Goal: Transaction & Acquisition: Purchase product/service

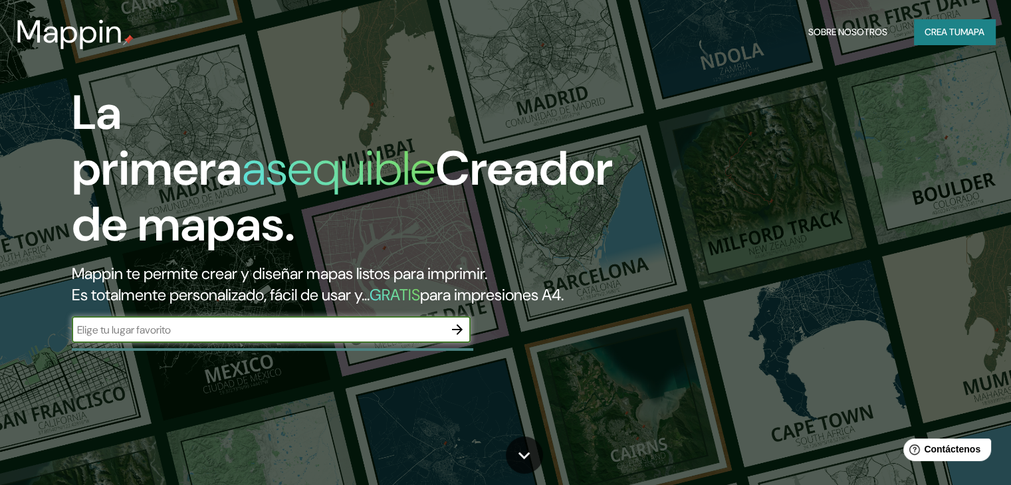
click at [283, 338] on input "text" at bounding box center [258, 329] width 372 height 15
type input "torre Conurban [GEOGRAPHIC_DATA]"
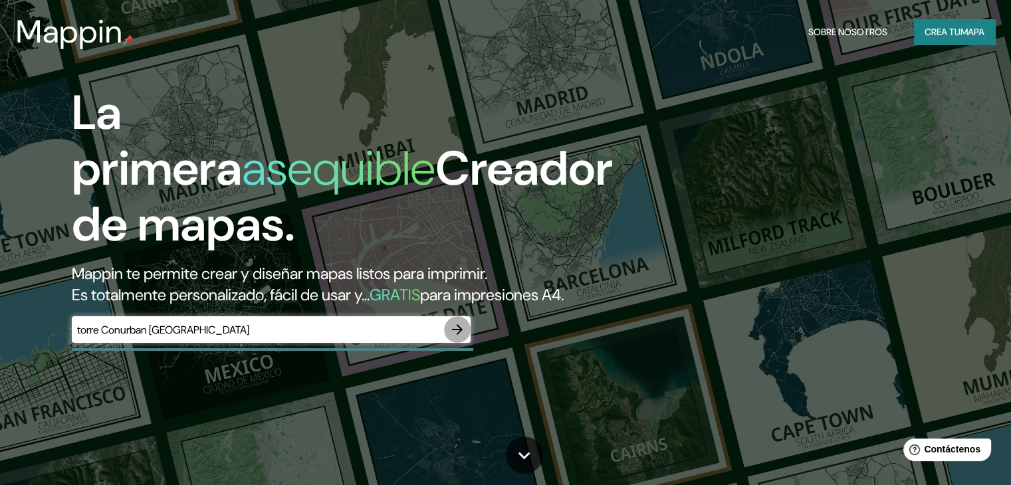
click at [458, 338] on icon "button" at bounding box center [457, 330] width 16 height 16
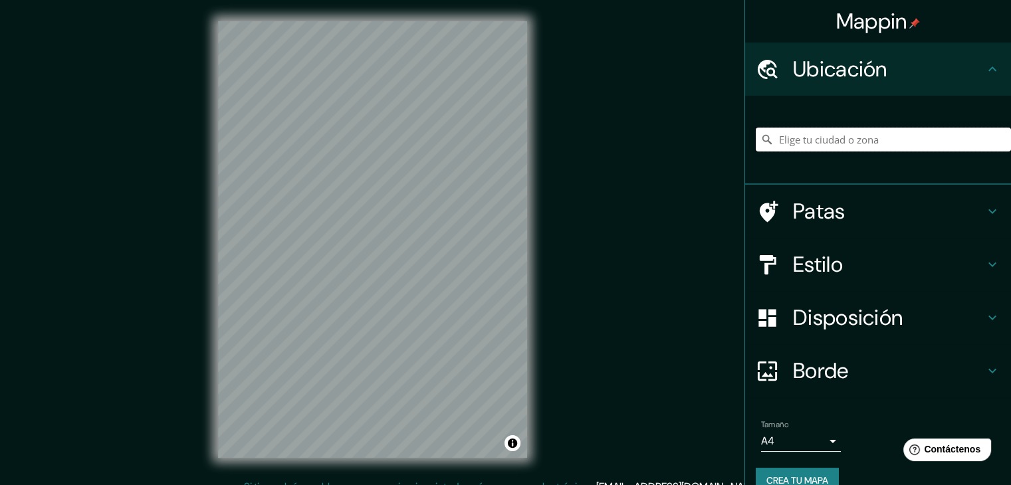
click at [831, 134] on input "Elige tu ciudad o zona" at bounding box center [883, 140] width 255 height 24
click at [824, 136] on input "Elige tu ciudad o zona" at bounding box center [883, 140] width 255 height 24
type input "[GEOGRAPHIC_DATA], [GEOGRAPHIC_DATA]"
click at [527, 245] on div "© Mapbox © OpenStreetMap Improve this map" at bounding box center [373, 239] width 352 height 479
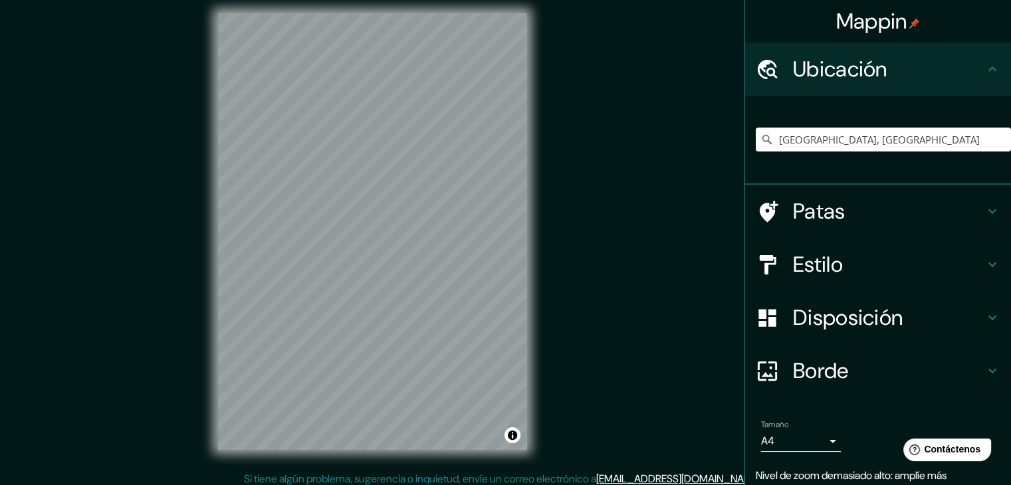
scroll to position [15, 0]
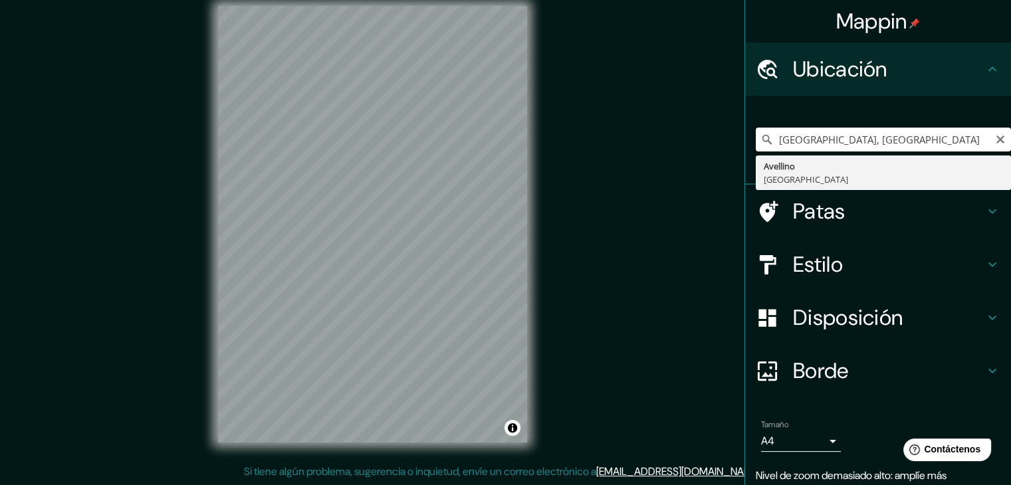
click at [841, 136] on input "[GEOGRAPHIC_DATA], [GEOGRAPHIC_DATA]" at bounding box center [883, 140] width 255 height 24
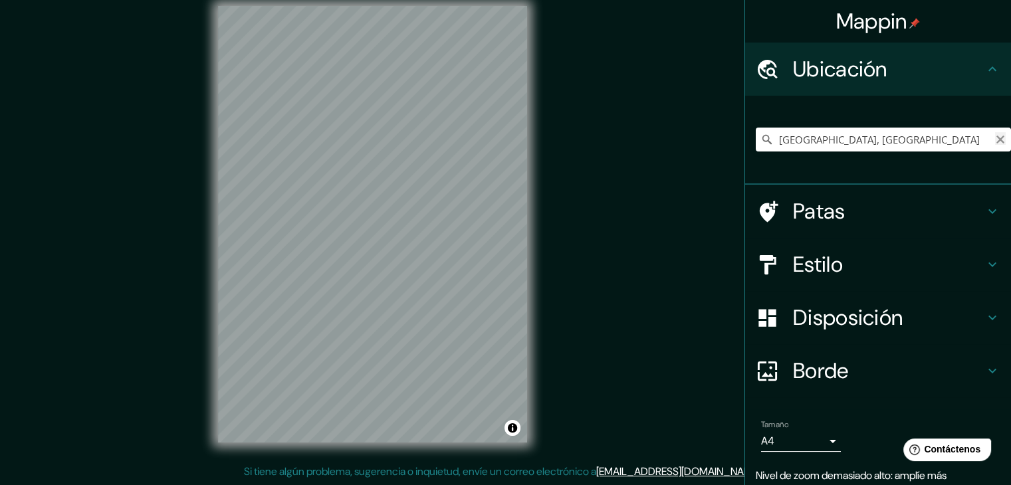
click at [995, 144] on icon "Claro" at bounding box center [1000, 139] width 11 height 11
type input "A"
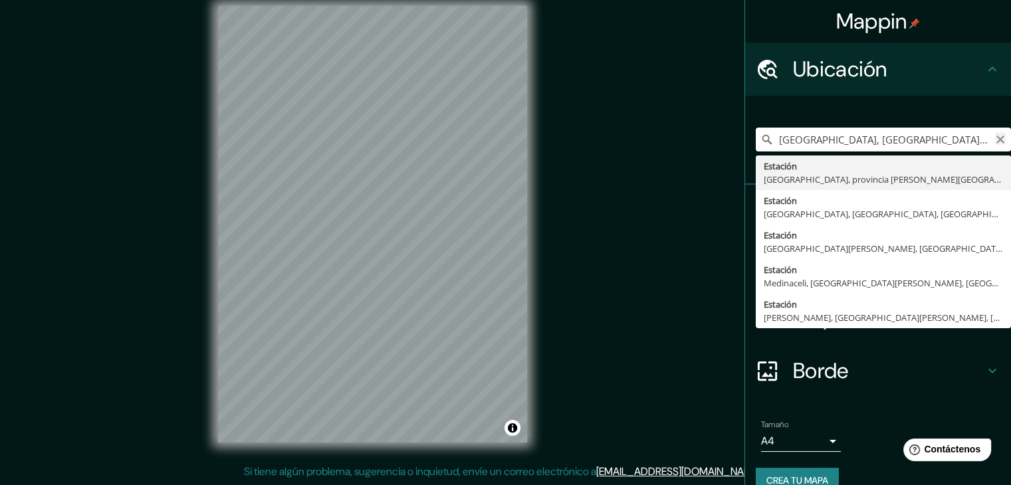
type input "[GEOGRAPHIC_DATA], [GEOGRAPHIC_DATA], [GEOGRAPHIC_DATA][PERSON_NAME], [GEOGRAPH…"
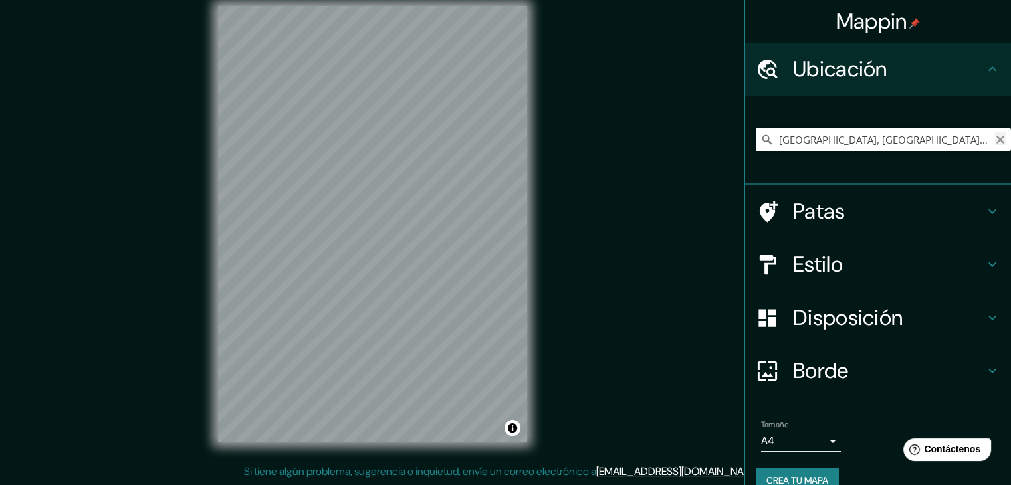
click at [995, 136] on icon "Claro" at bounding box center [1000, 139] width 11 height 11
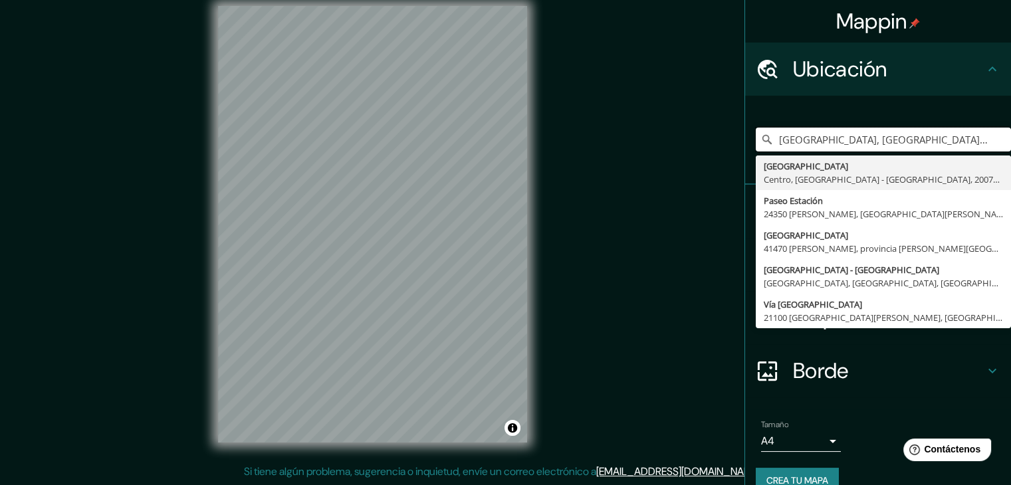
type input "[GEOGRAPHIC_DATA], [GEOGRAPHIC_DATA] - [GEOGRAPHIC_DATA], 20070, [GEOGRAPHIC_DA…"
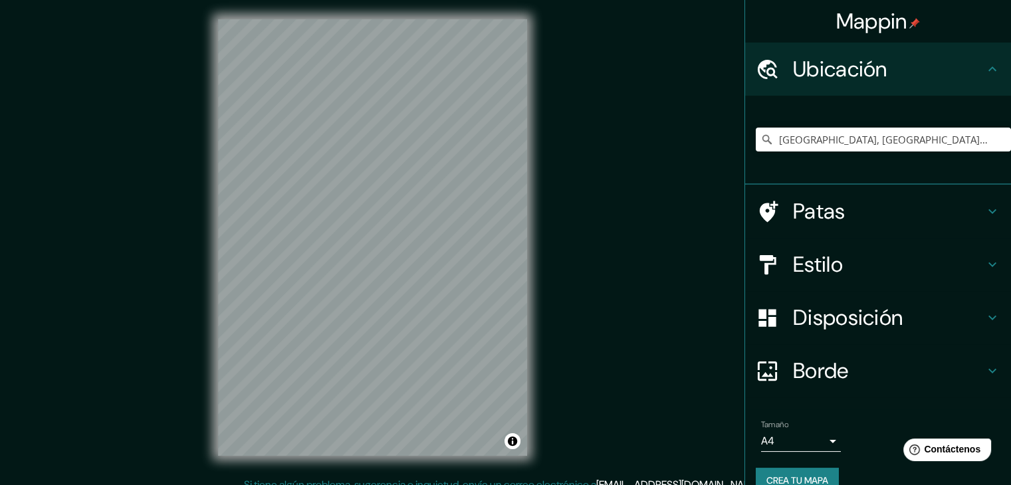
scroll to position [0, 0]
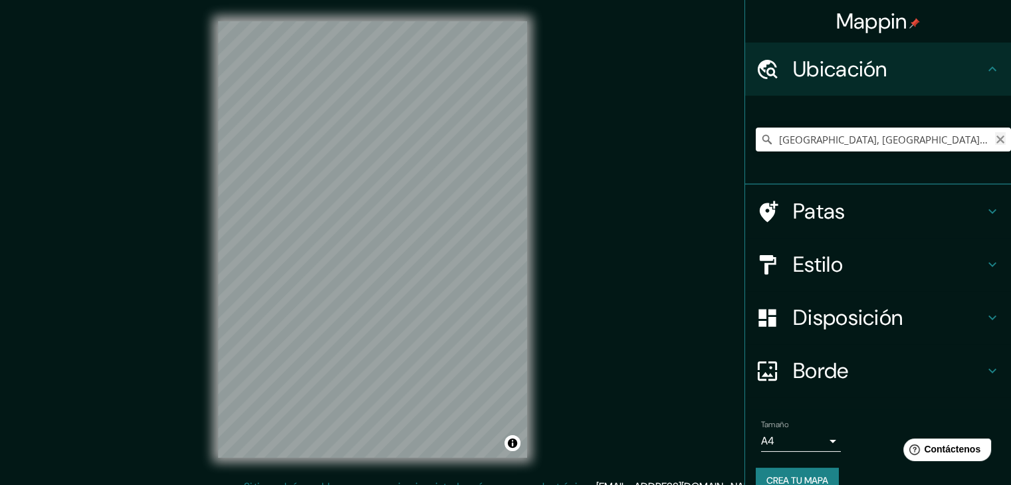
click at [996, 138] on icon "Claro" at bounding box center [1000, 140] width 8 height 8
click at [808, 138] on input "Elige tu ciudad o zona" at bounding box center [883, 140] width 255 height 24
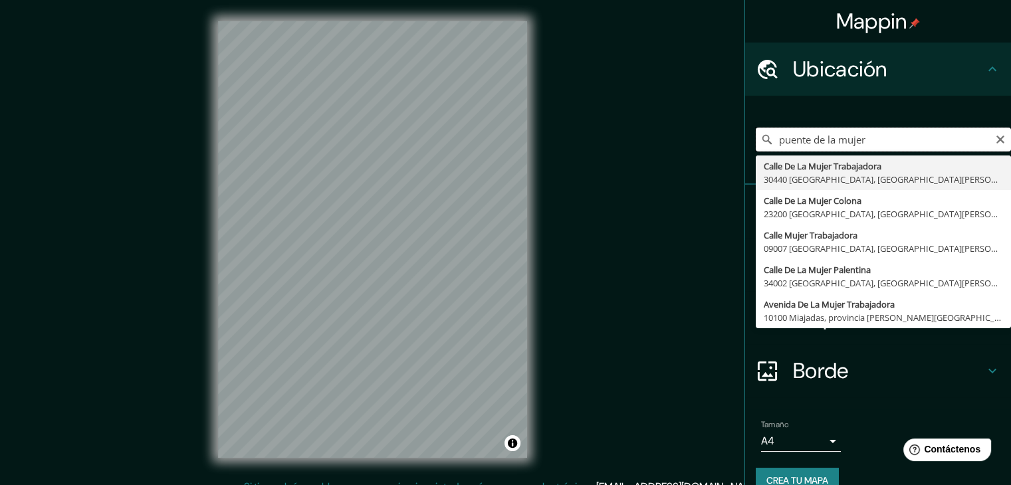
type input "puente de la mujer"
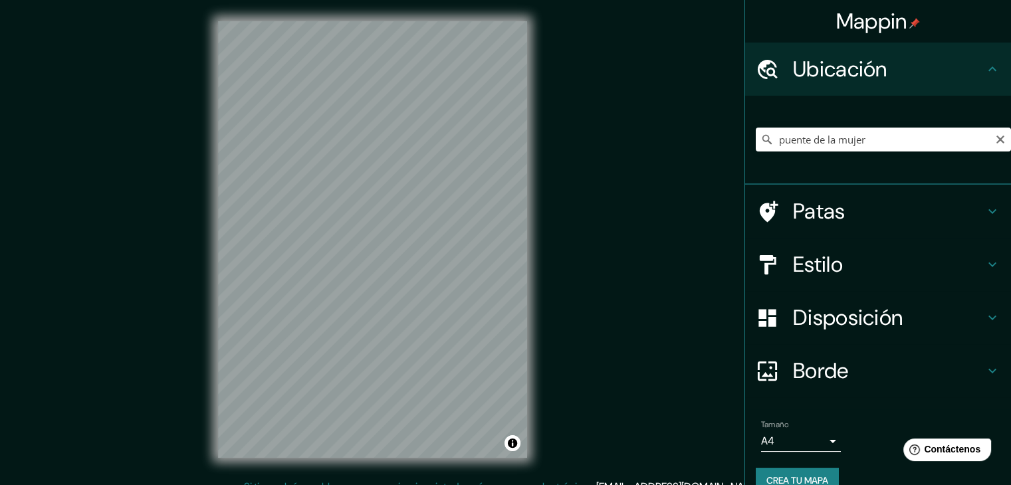
click at [818, 268] on font "Estilo" at bounding box center [818, 265] width 50 height 28
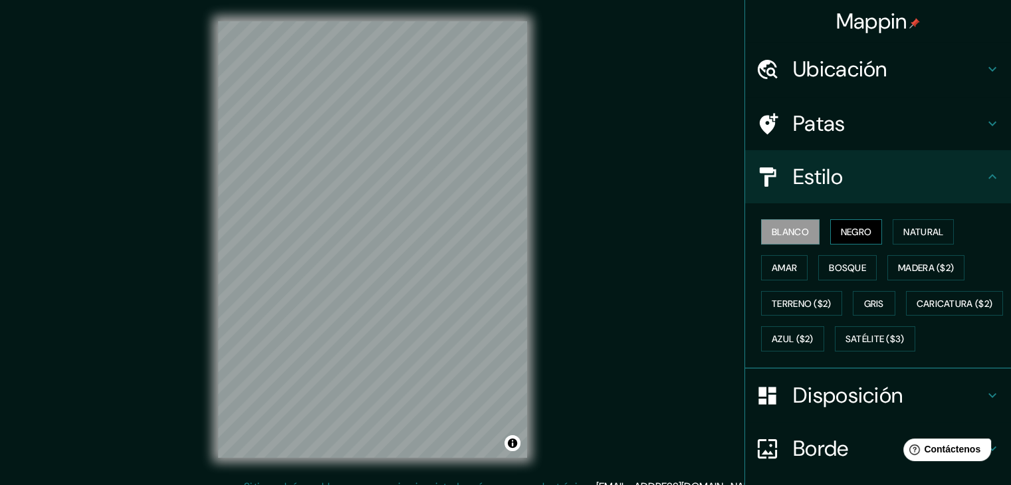
click at [830, 230] on button "Negro" at bounding box center [856, 231] width 53 height 25
click at [782, 267] on font "Amar" at bounding box center [784, 268] width 25 height 12
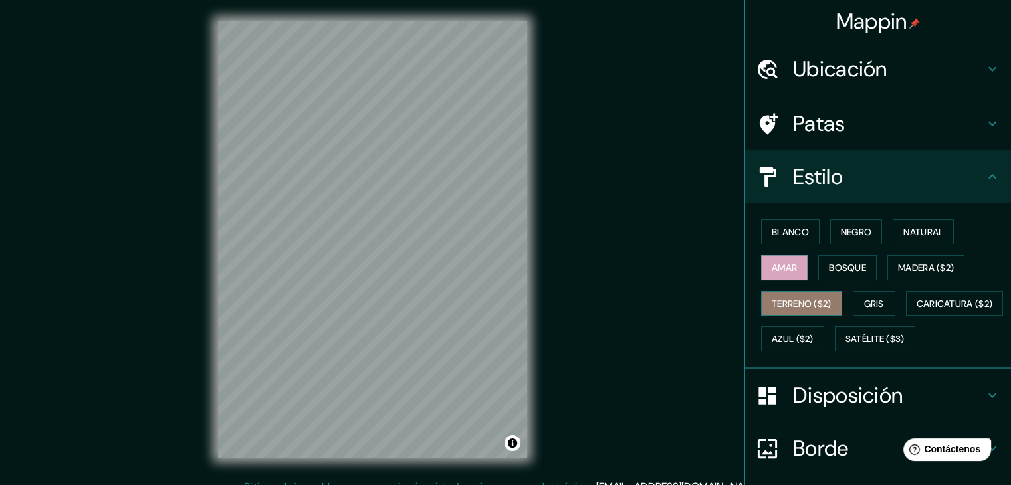
click at [776, 298] on font "Terreno ($2)" at bounding box center [802, 304] width 60 height 12
click at [819, 269] on button "Bosque" at bounding box center [847, 267] width 58 height 25
click at [789, 262] on button "Amar" at bounding box center [784, 267] width 47 height 25
click at [906, 262] on font "Madera ($2)" at bounding box center [926, 268] width 56 height 12
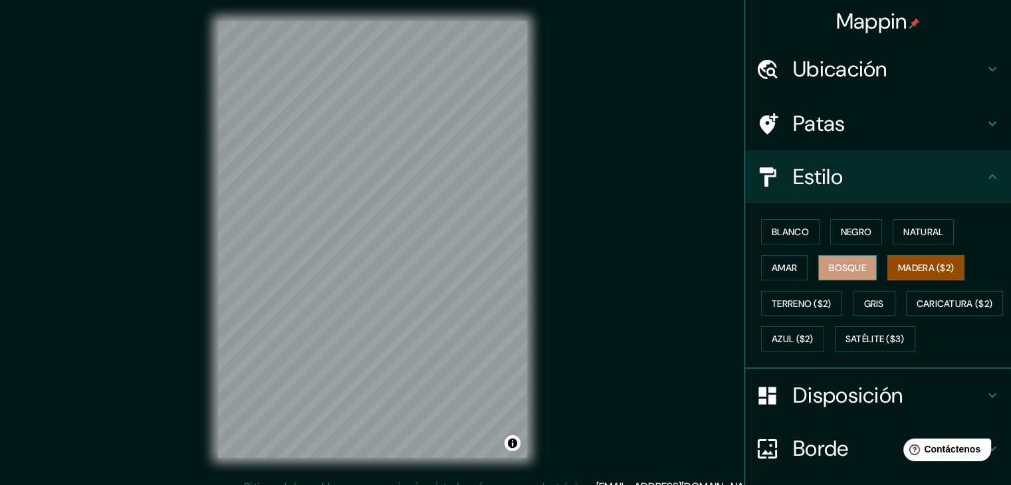
click at [851, 269] on font "Bosque" at bounding box center [847, 268] width 37 height 12
click at [783, 298] on font "Terreno ($2)" at bounding box center [802, 304] width 60 height 12
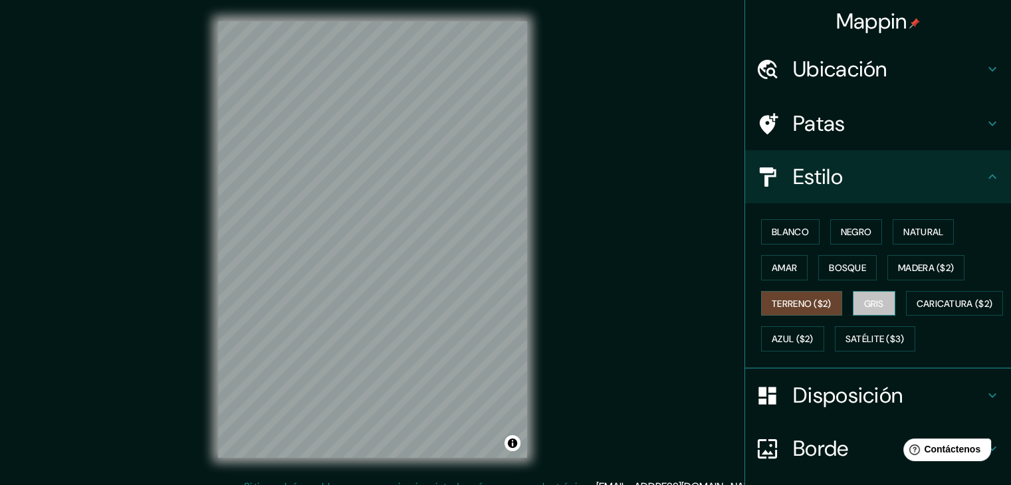
click at [864, 300] on font "Gris" at bounding box center [874, 304] width 20 height 12
click at [745, 293] on div "Blanco Negro Natural Amar Bosque Madera ($2) Terreno ($2) Gris Caricatura ($2) …" at bounding box center [878, 285] width 266 height 165
